Goal: Task Accomplishment & Management: Use online tool/utility

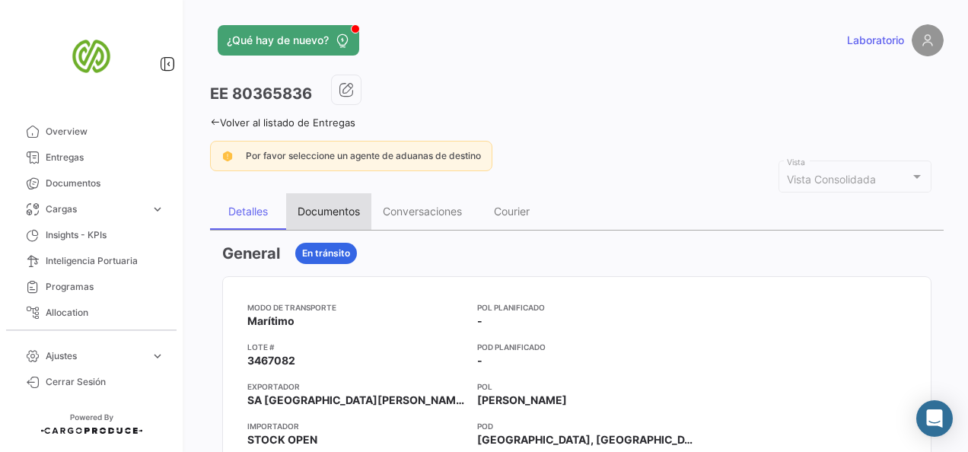
click at [362, 216] on div "Documentos" at bounding box center [328, 211] width 85 height 37
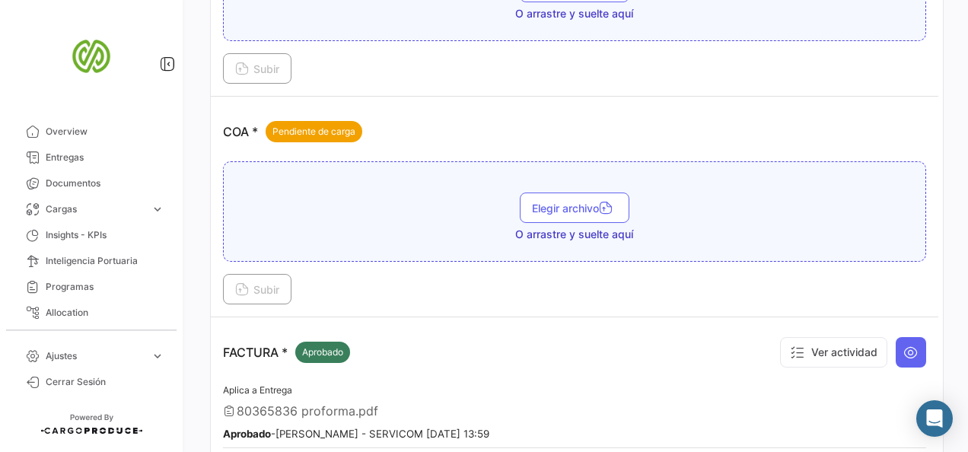
scroll to position [822, 0]
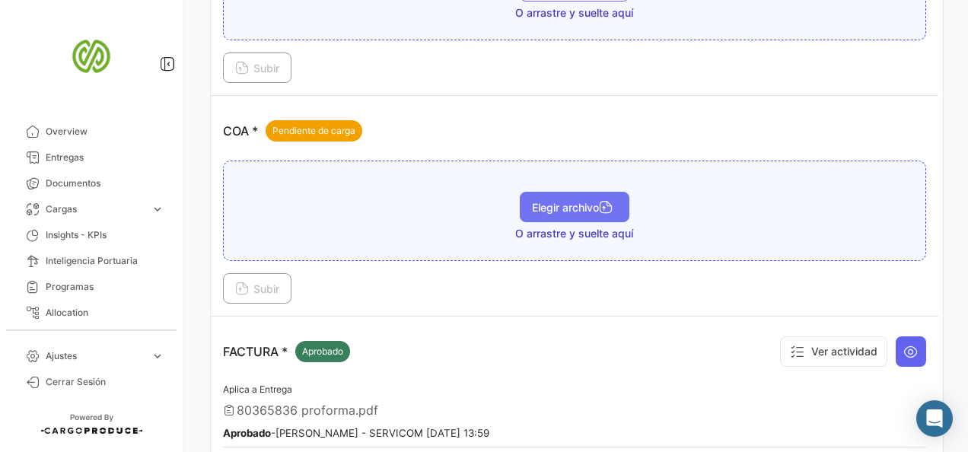
click at [557, 209] on button "Elegir archivo" at bounding box center [575, 207] width 110 height 30
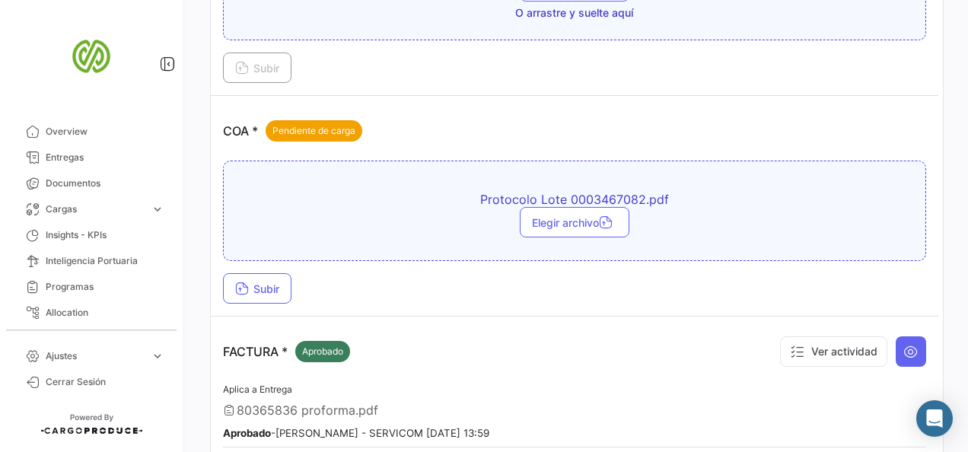
click at [295, 277] on div "Subir" at bounding box center [574, 288] width 703 height 30
click at [288, 278] on button "Subir" at bounding box center [257, 288] width 69 height 30
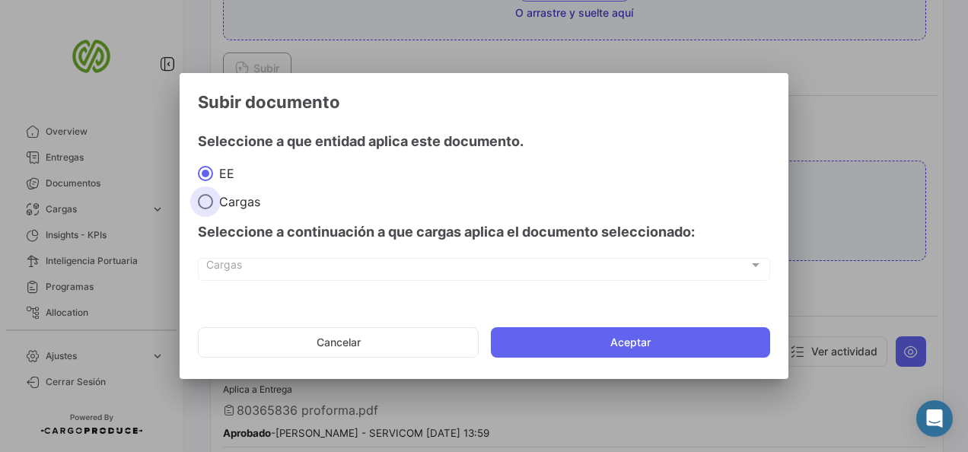
click at [200, 196] on span at bounding box center [205, 201] width 15 height 15
click at [200, 196] on input "Cargas" at bounding box center [205, 201] width 15 height 15
radio input "true"
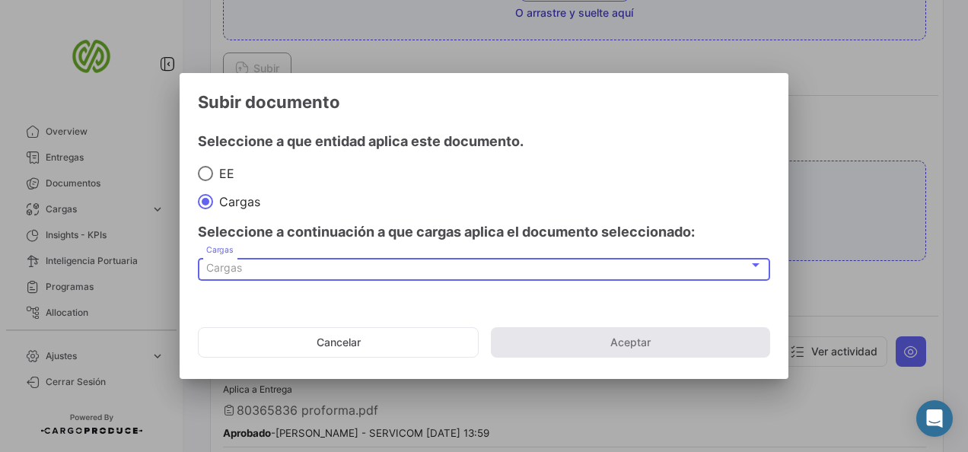
click at [586, 271] on div "Cargas" at bounding box center [477, 268] width 543 height 13
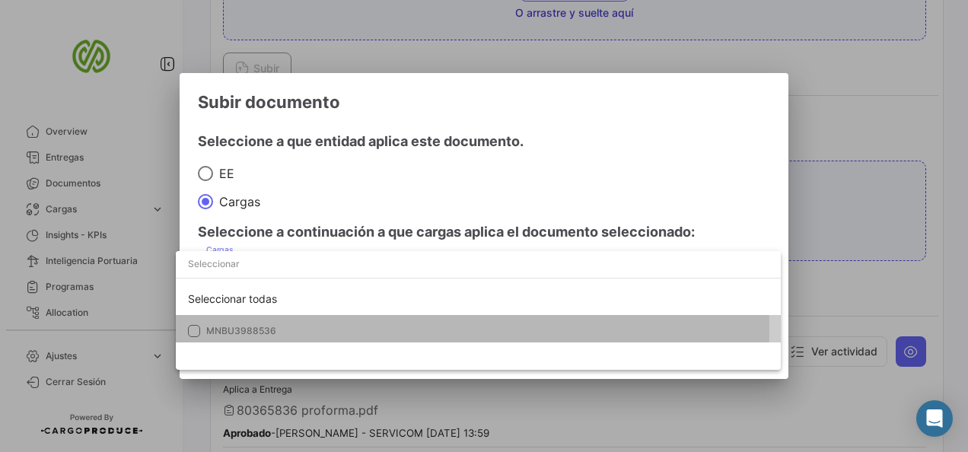
click at [192, 329] on mat-pseudo-checkbox at bounding box center [194, 331] width 12 height 12
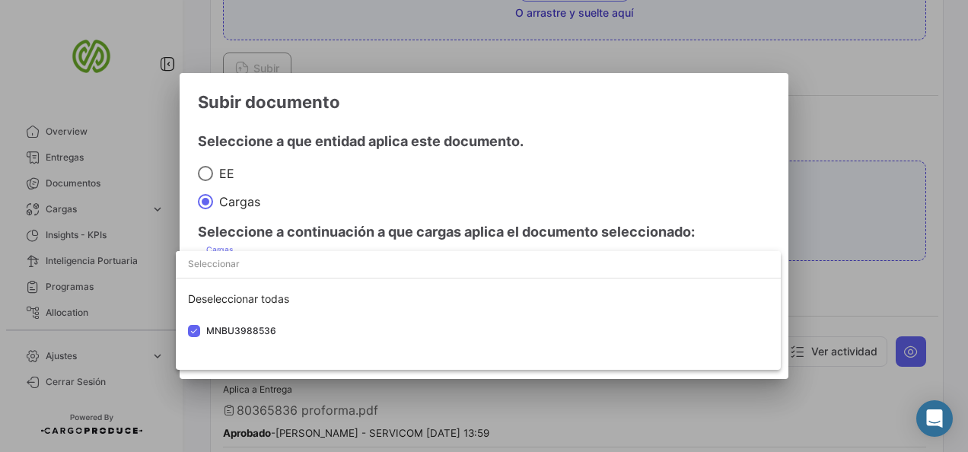
click at [563, 190] on div at bounding box center [484, 226] width 968 height 452
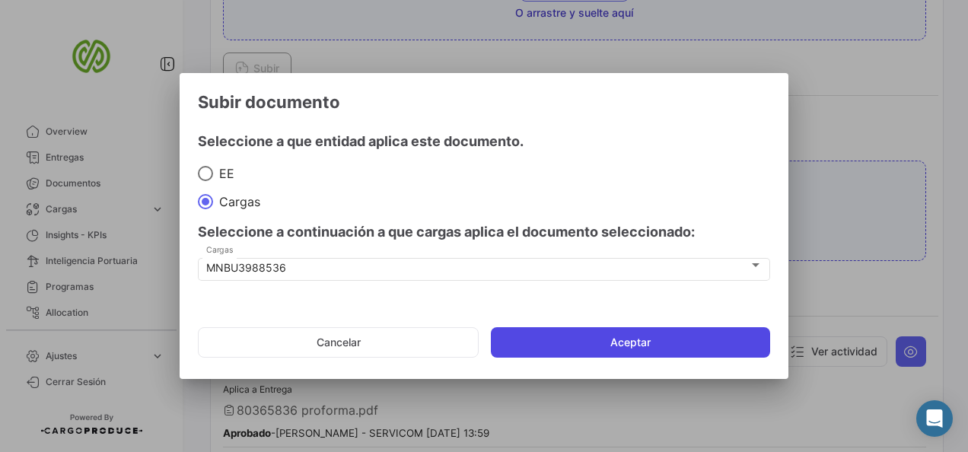
click at [597, 343] on button "Aceptar" at bounding box center [630, 342] width 279 height 30
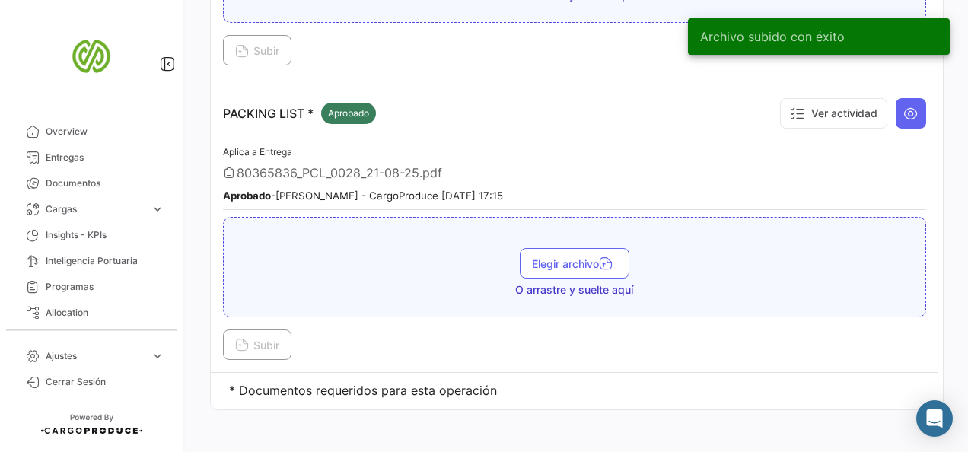
scroll to position [1432, 0]
